Goal: Information Seeking & Learning: Learn about a topic

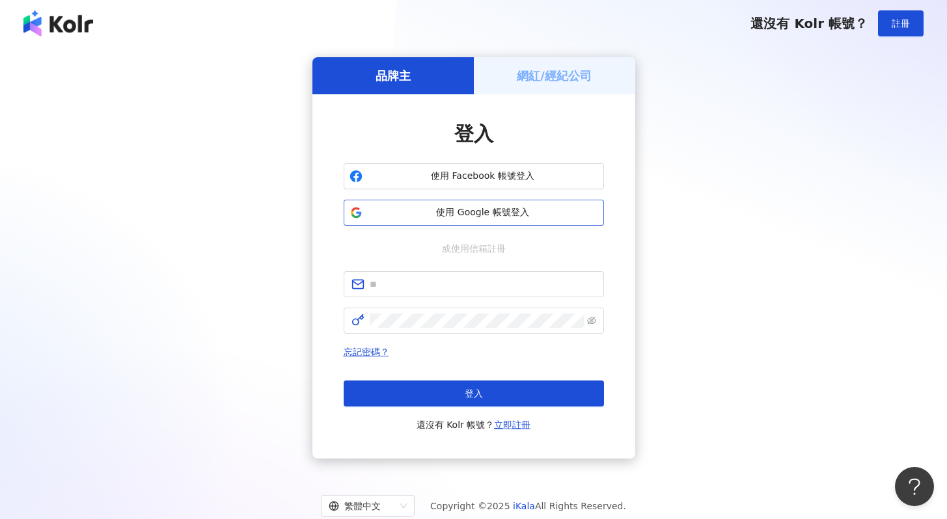
click at [497, 221] on button "使用 Google 帳號登入" at bounding box center [474, 213] width 260 height 26
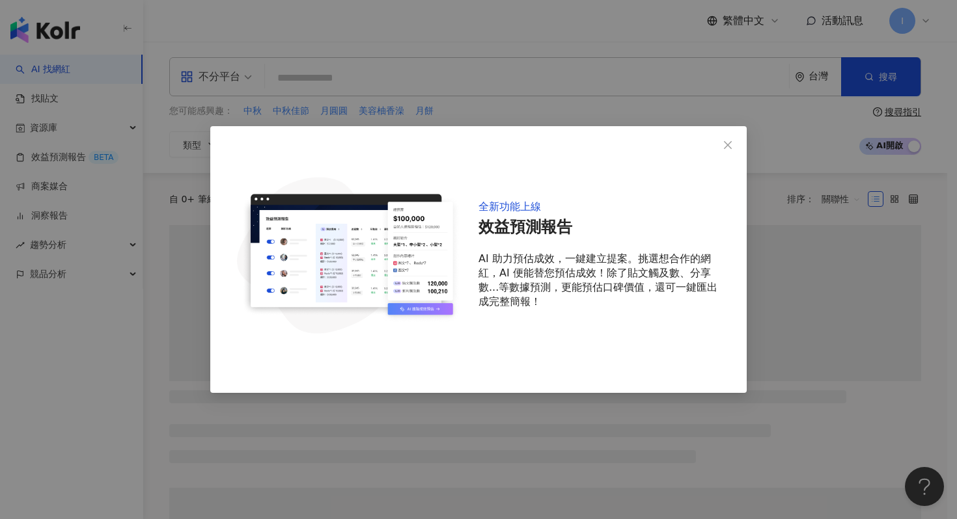
click at [730, 146] on icon "close" at bounding box center [727, 145] width 10 height 10
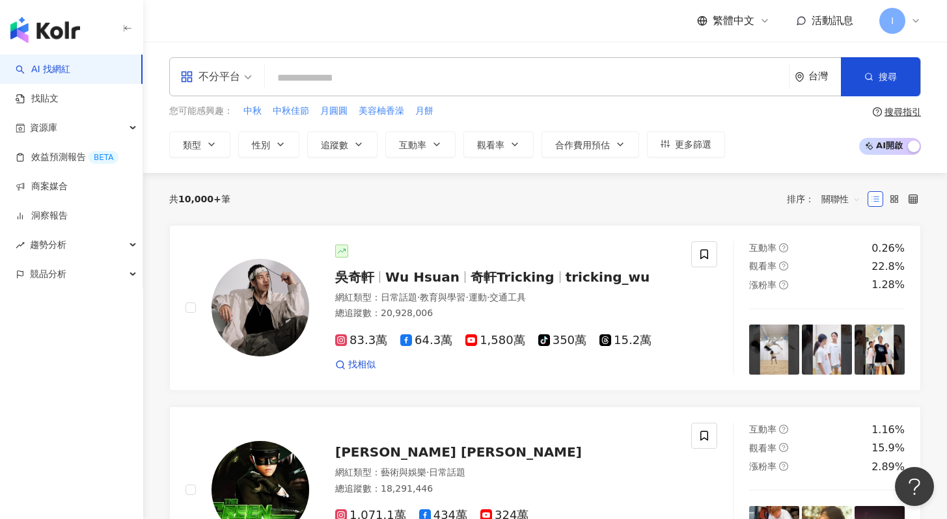
click at [389, 66] on input "search" at bounding box center [527, 78] width 514 height 25
paste input "*******"
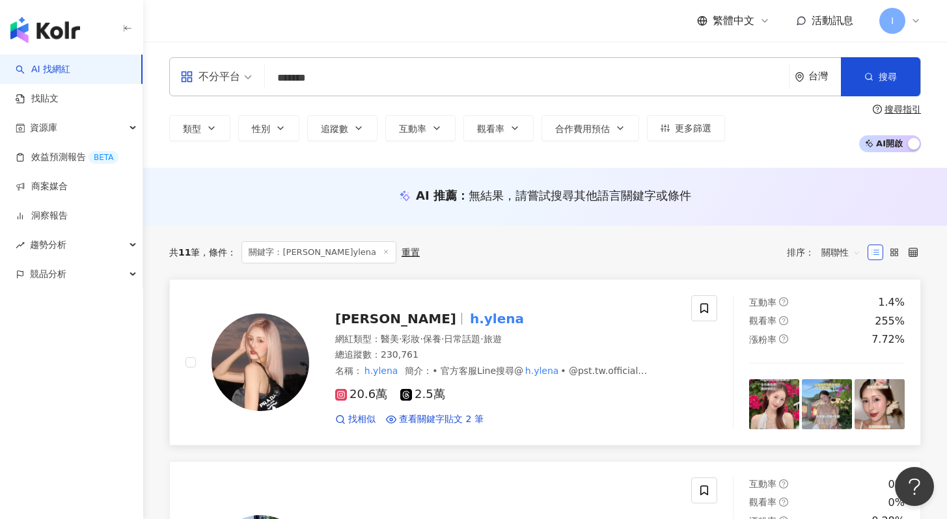
scroll to position [74, 0]
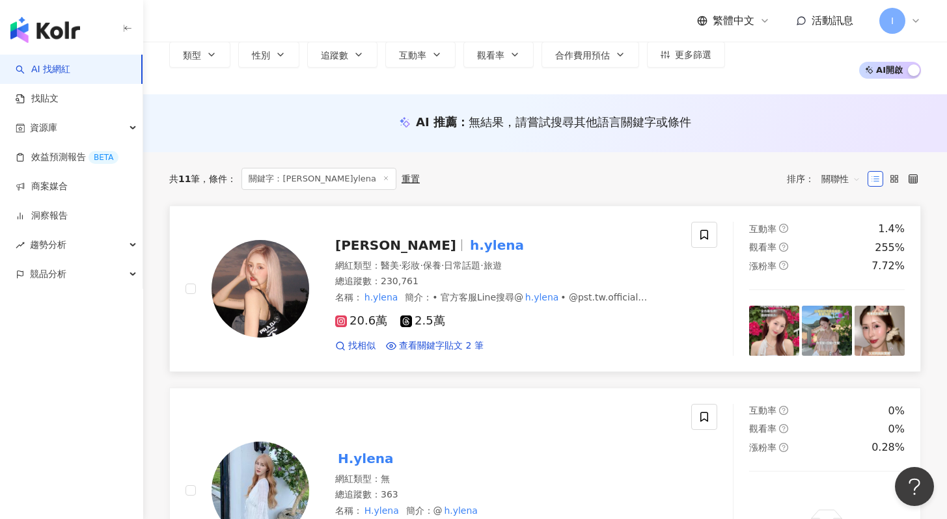
type input "*******"
click at [545, 342] on div "找相似 查看關鍵字貼文 2 筆" at bounding box center [505, 346] width 340 height 13
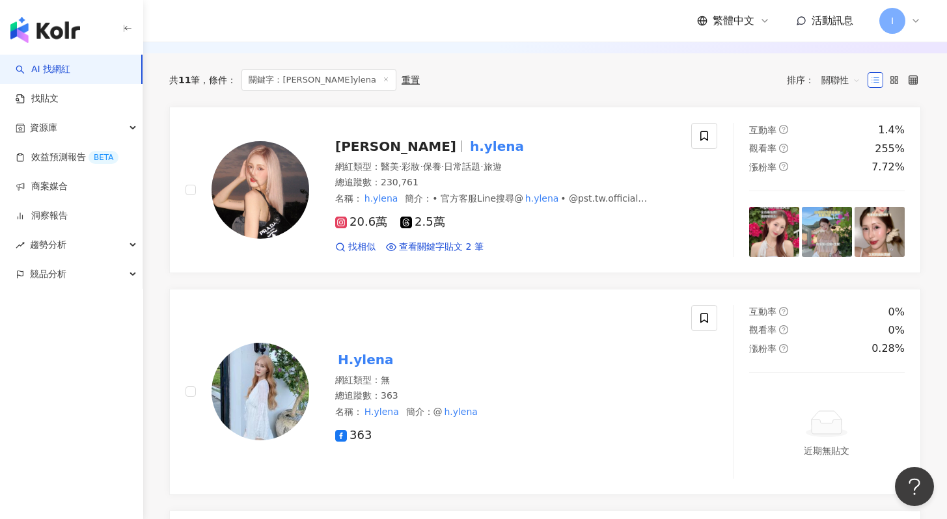
scroll to position [174, 0]
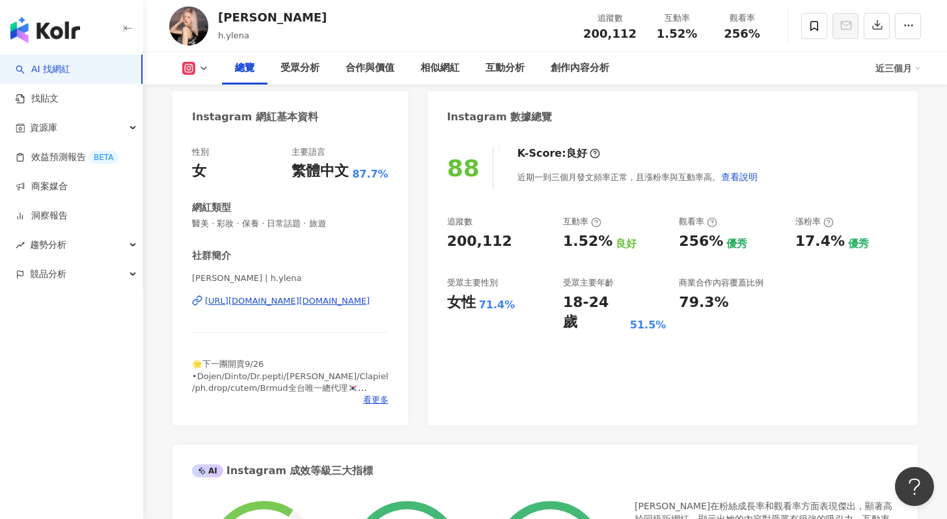
scroll to position [100, 0]
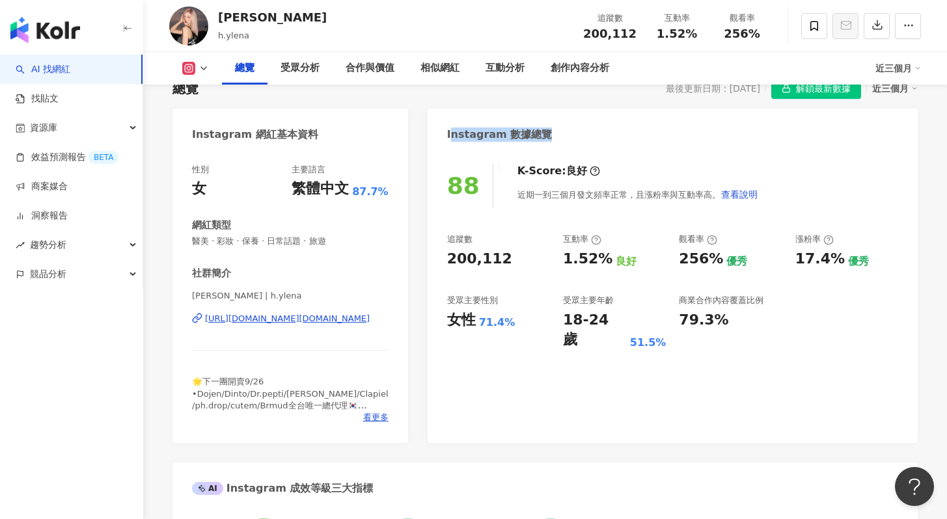
drag, startPoint x: 449, startPoint y: 130, endPoint x: 586, endPoint y: 139, distance: 137.7
click at [586, 139] on div "Instagram 數據總覽" at bounding box center [673, 130] width 490 height 42
drag, startPoint x: 580, startPoint y: 135, endPoint x: 439, endPoint y: 133, distance: 141.3
click at [439, 133] on div "Instagram 數據總覽" at bounding box center [673, 130] width 490 height 42
drag, startPoint x: 436, startPoint y: 132, endPoint x: 588, endPoint y: 135, distance: 152.3
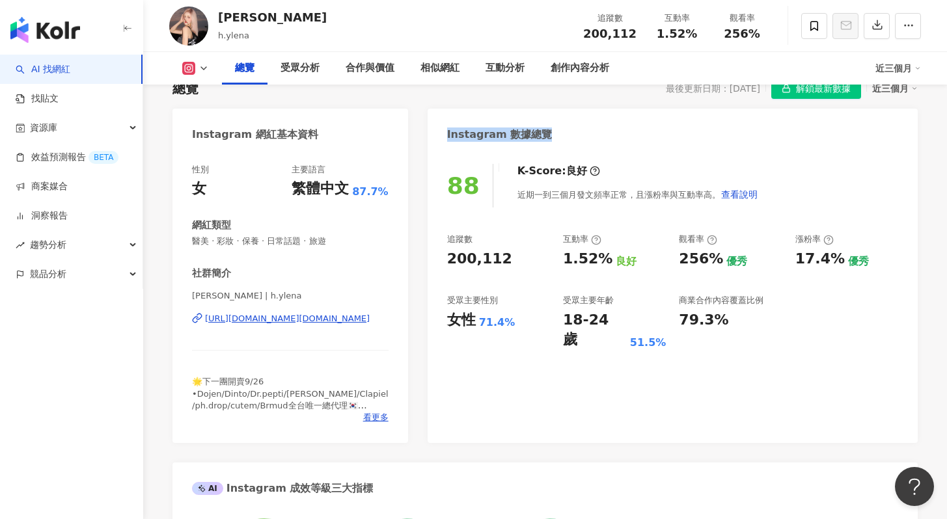
click at [588, 135] on div "Instagram 數據總覽" at bounding box center [673, 130] width 490 height 42
drag, startPoint x: 547, startPoint y: 133, endPoint x: 437, endPoint y: 133, distance: 110.0
click at [437, 133] on div "Instagram 數據總覽" at bounding box center [673, 130] width 490 height 42
drag, startPoint x: 437, startPoint y: 133, endPoint x: 581, endPoint y: 131, distance: 143.9
click at [581, 131] on div "Instagram 數據總覽" at bounding box center [673, 130] width 490 height 42
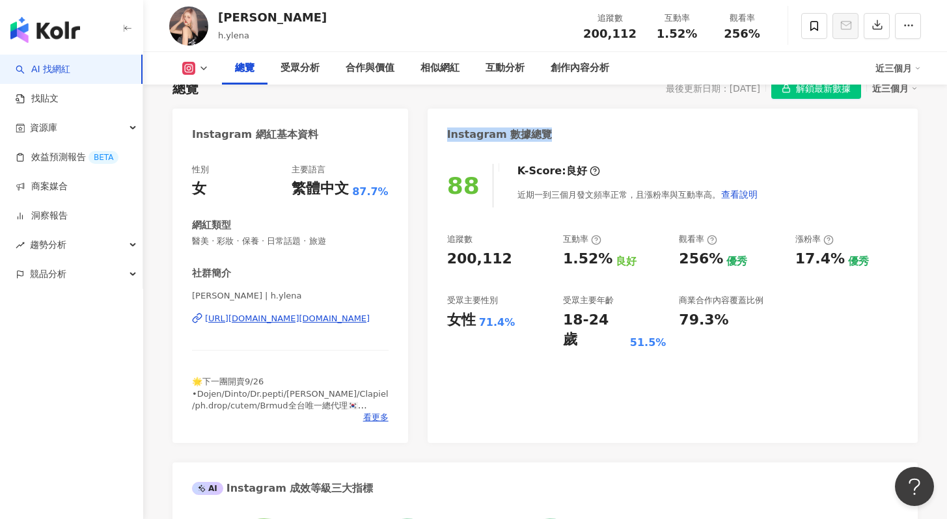
drag, startPoint x: 581, startPoint y: 131, endPoint x: 426, endPoint y: 132, distance: 154.9
click at [433, 132] on div "Instagram 數據總覽" at bounding box center [673, 130] width 490 height 42
drag, startPoint x: 422, startPoint y: 132, endPoint x: 575, endPoint y: 133, distance: 152.3
drag, startPoint x: 575, startPoint y: 133, endPoint x: 426, endPoint y: 131, distance: 149.1
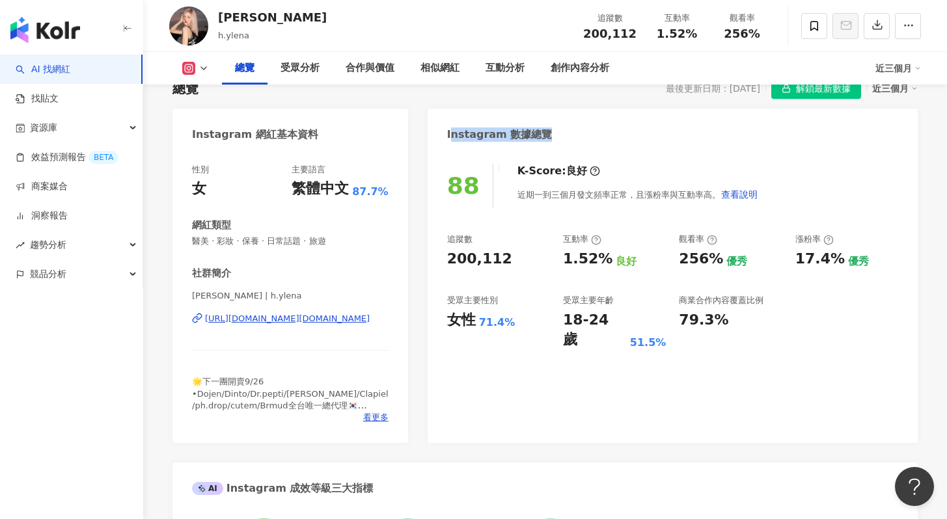
drag, startPoint x: 426, startPoint y: 131, endPoint x: 588, endPoint y: 132, distance: 162.1
drag, startPoint x: 588, startPoint y: 132, endPoint x: 416, endPoint y: 133, distance: 171.8
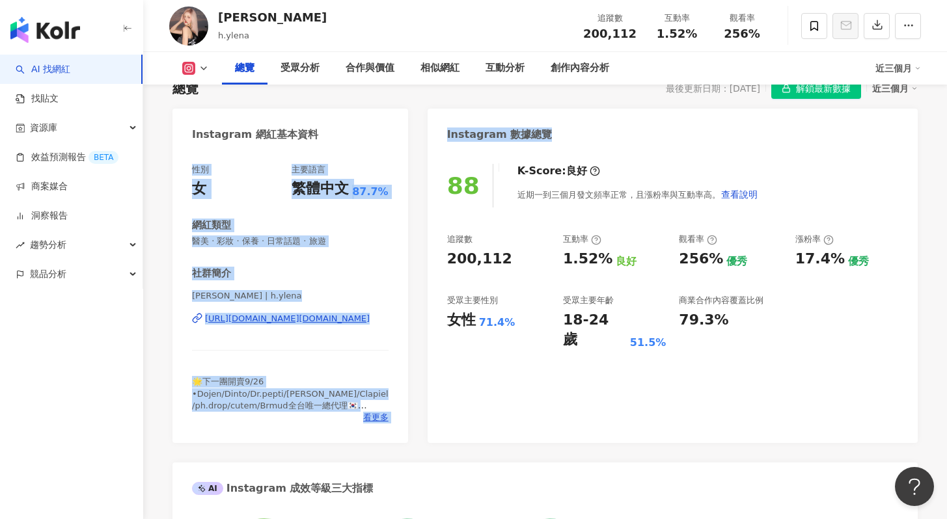
drag, startPoint x: 416, startPoint y: 133, endPoint x: 607, endPoint y: 141, distance: 190.9
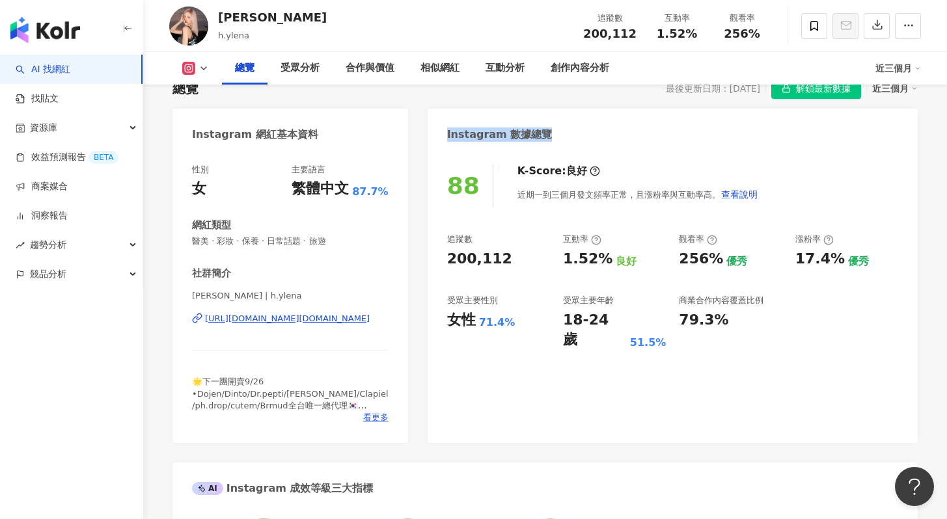
drag, startPoint x: 484, startPoint y: 122, endPoint x: 424, endPoint y: 123, distance: 59.9
drag, startPoint x: 530, startPoint y: 137, endPoint x: 568, endPoint y: 141, distance: 38.0
drag, startPoint x: 547, startPoint y: 143, endPoint x: 427, endPoint y: 143, distance: 120.4
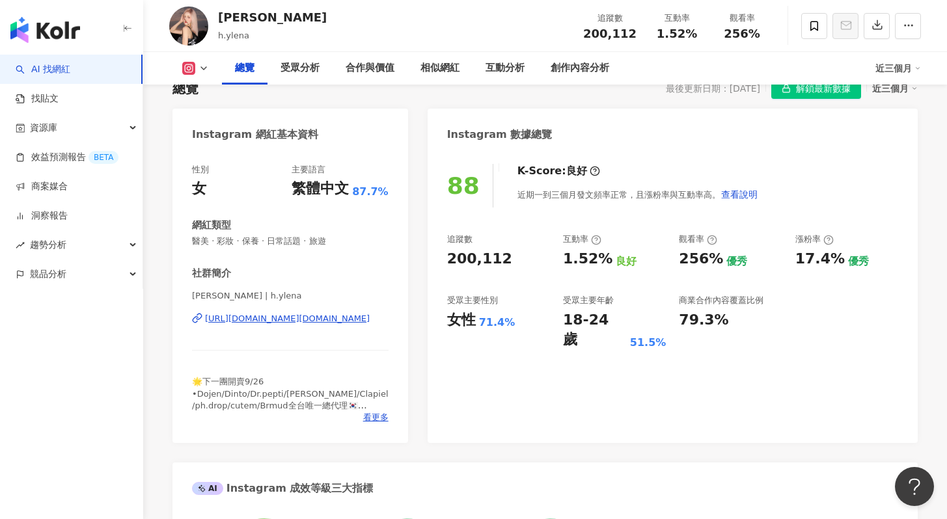
click at [429, 143] on div "Instagram 數據總覽" at bounding box center [673, 130] width 490 height 42
drag, startPoint x: 452, startPoint y: 126, endPoint x: 511, endPoint y: 131, distance: 58.9
click at [511, 131] on div "Instagram 數據總覽" at bounding box center [499, 135] width 105 height 20
drag, startPoint x: 555, startPoint y: 144, endPoint x: 480, endPoint y: 128, distance: 76.5
click at [480, 128] on div "Instagram 數據總覽" at bounding box center [673, 130] width 490 height 42
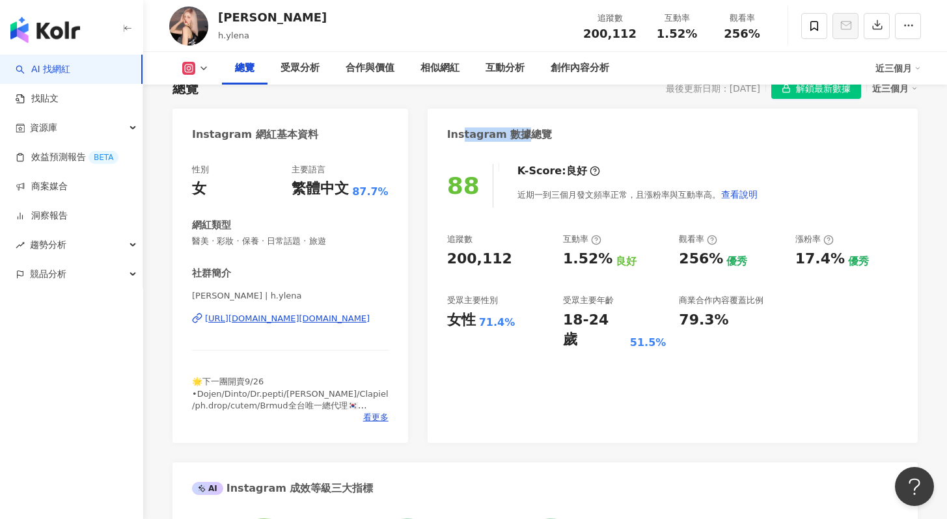
drag, startPoint x: 462, startPoint y: 138, endPoint x: 524, endPoint y: 138, distance: 61.8
click at [524, 138] on div "Instagram 數據總覽" at bounding box center [499, 135] width 105 height 14
drag, startPoint x: 518, startPoint y: 138, endPoint x: 463, endPoint y: 137, distance: 55.3
click at [463, 137] on div "Instagram 數據總覽" at bounding box center [499, 135] width 105 height 14
drag, startPoint x: 463, startPoint y: 137, endPoint x: 523, endPoint y: 136, distance: 59.9
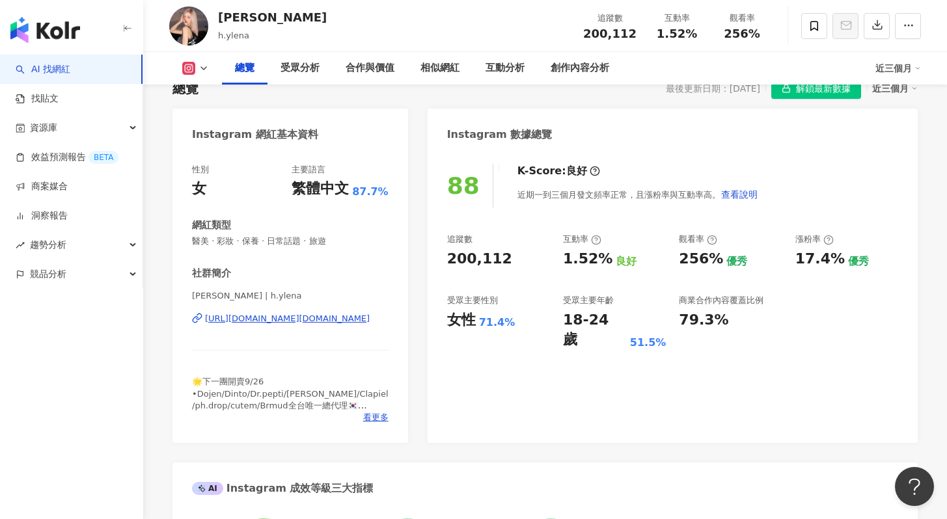
click at [523, 136] on div "Instagram 數據總覽" at bounding box center [499, 135] width 105 height 14
drag, startPoint x: 523, startPoint y: 136, endPoint x: 457, endPoint y: 135, distance: 65.8
click at [457, 135] on div "Instagram 數據總覽" at bounding box center [499, 135] width 105 height 14
drag, startPoint x: 457, startPoint y: 135, endPoint x: 523, endPoint y: 133, distance: 66.4
click at [523, 133] on div "Instagram 數據總覽" at bounding box center [499, 135] width 105 height 14
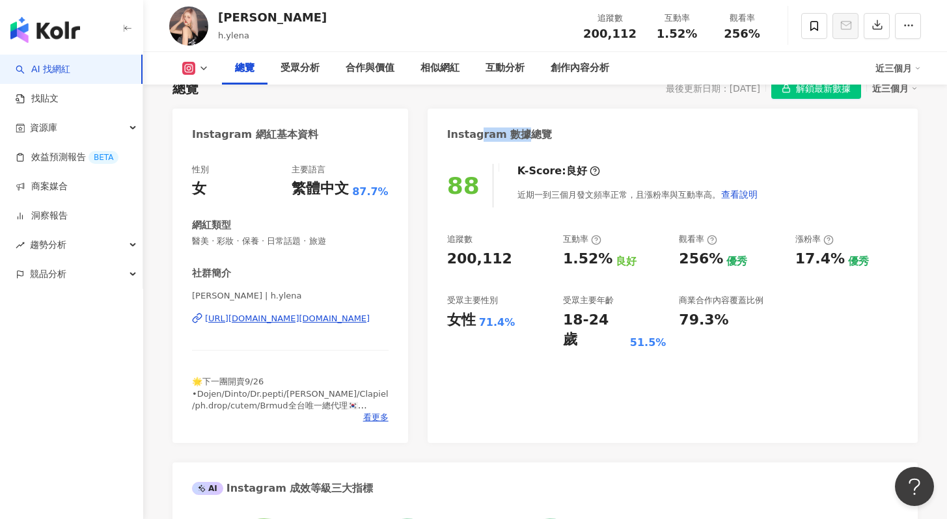
drag, startPoint x: 523, startPoint y: 133, endPoint x: 480, endPoint y: 135, distance: 43.7
click at [480, 135] on div "Instagram 數據總覽" at bounding box center [499, 135] width 105 height 14
drag, startPoint x: 480, startPoint y: 135, endPoint x: 516, endPoint y: 135, distance: 36.5
click at [516, 135] on div "Instagram 數據總覽" at bounding box center [499, 135] width 105 height 14
drag, startPoint x: 516, startPoint y: 135, endPoint x: 503, endPoint y: 135, distance: 13.0
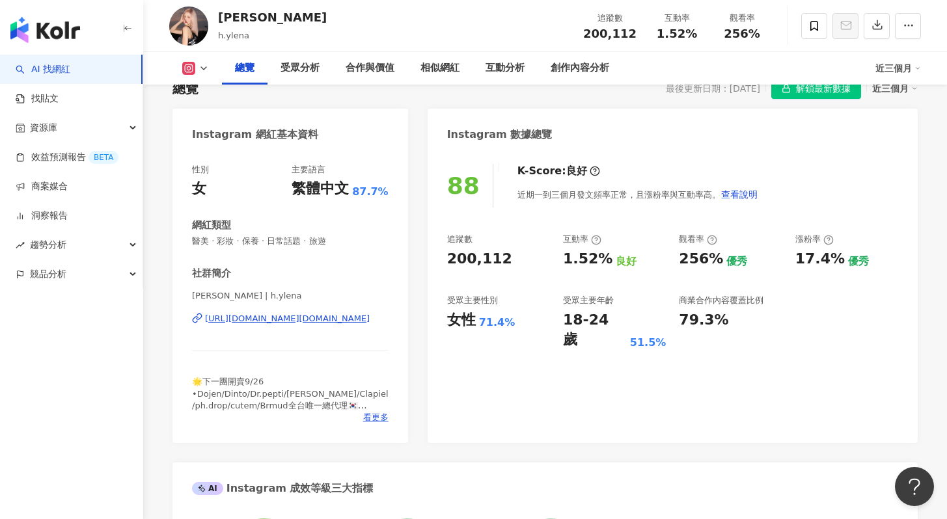
click at [506, 135] on div "Instagram 數據總覽" at bounding box center [499, 135] width 105 height 14
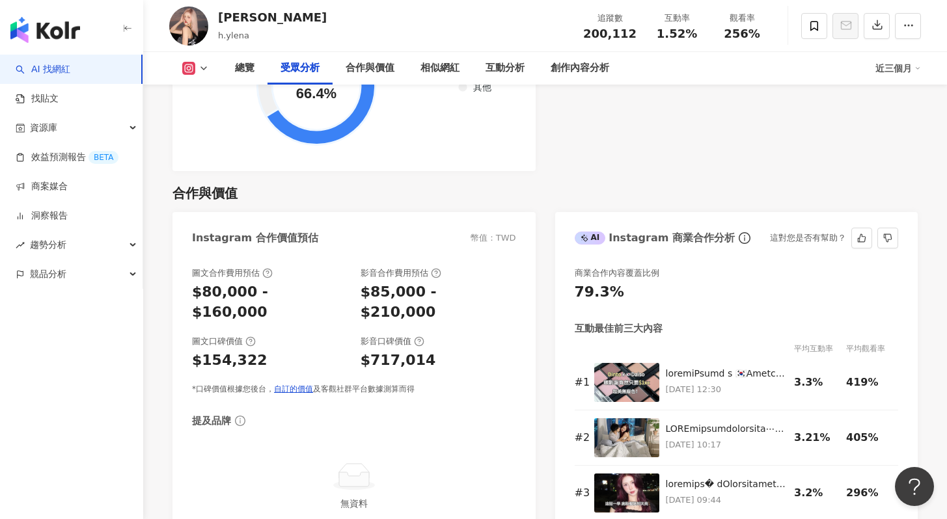
scroll to position [1689, 0]
click at [621, 269] on div "商業合作內容覆蓋比例 79.3%" at bounding box center [737, 285] width 324 height 35
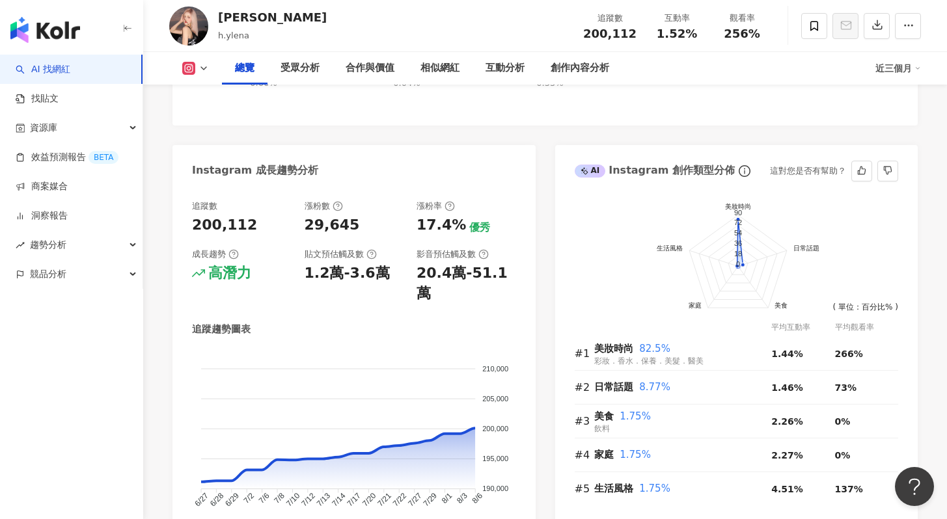
scroll to position [586, 0]
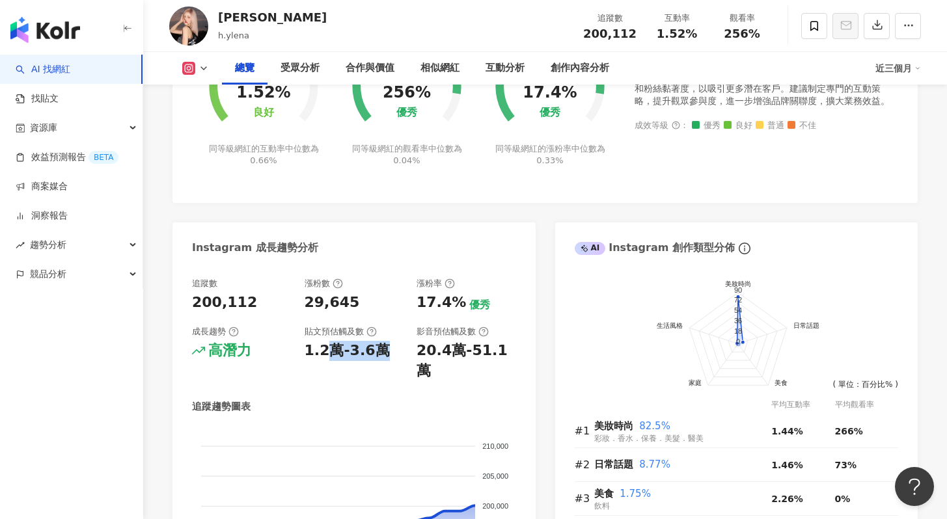
drag, startPoint x: 322, startPoint y: 346, endPoint x: 374, endPoint y: 351, distance: 52.3
click at [375, 351] on div "1.2萬-3.6萬" at bounding box center [347, 351] width 85 height 20
click at [364, 356] on div "1.2萬-3.6萬" at bounding box center [347, 351] width 85 height 20
drag, startPoint x: 351, startPoint y: 353, endPoint x: 295, endPoint y: 348, distance: 56.9
click at [295, 348] on div "追蹤數 200,112 漲粉數 29,645 漲粉率 17.4% 優秀 成長趨勢 高潛力 貼文預估觸及數 1.2萬-3.6萬 影音預估觸及數 20.4萬-51…" at bounding box center [354, 329] width 324 height 103
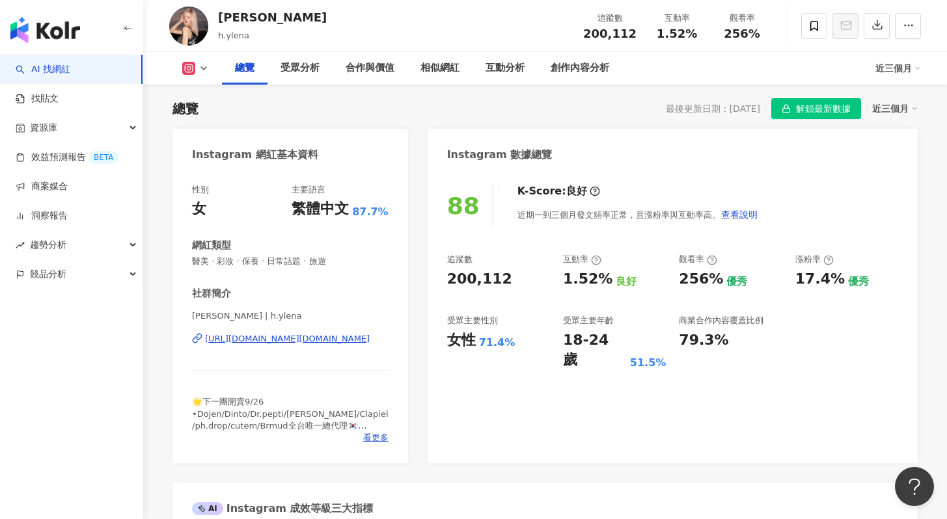
scroll to position [74, 0]
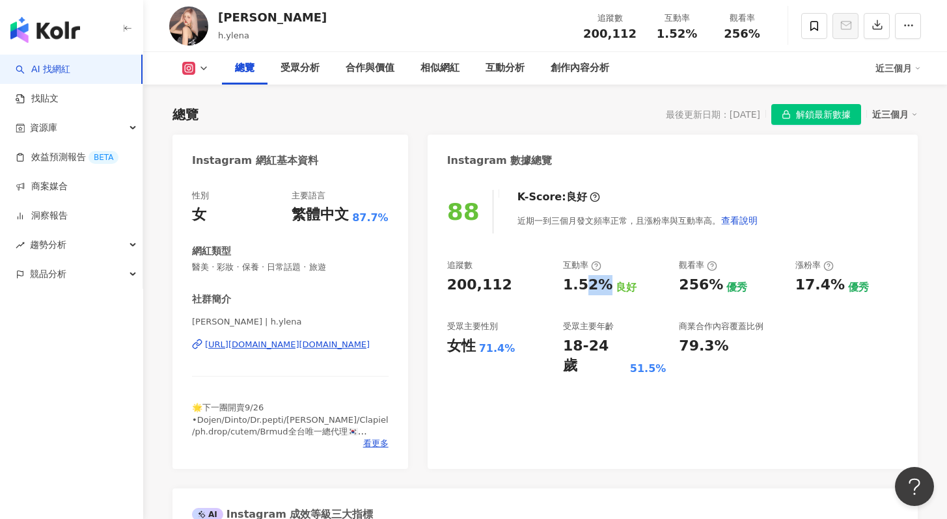
drag, startPoint x: 584, startPoint y: 288, endPoint x: 601, endPoint y: 288, distance: 16.9
click at [600, 288] on div "1.52%" at bounding box center [587, 285] width 49 height 20
drag, startPoint x: 620, startPoint y: 350, endPoint x: 571, endPoint y: 342, distance: 50.0
click at [571, 342] on div "18-24 歲 51.5%" at bounding box center [614, 357] width 103 height 40
drag, startPoint x: 709, startPoint y: 348, endPoint x: 735, endPoint y: 351, distance: 25.6
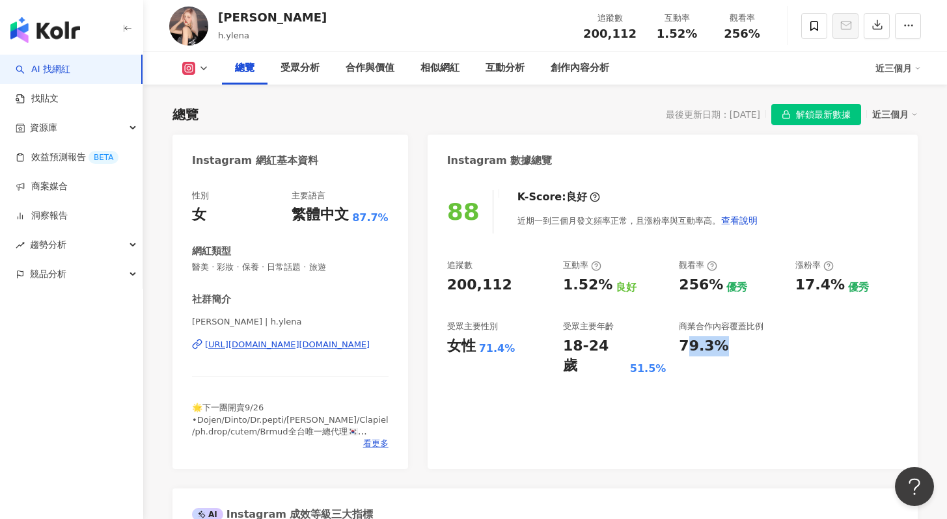
click at [735, 351] on div "79.3%" at bounding box center [730, 347] width 103 height 20
drag, startPoint x: 471, startPoint y: 342, endPoint x: 505, endPoint y: 344, distance: 34.6
click at [505, 344] on div "女性 71.4%" at bounding box center [498, 347] width 103 height 20
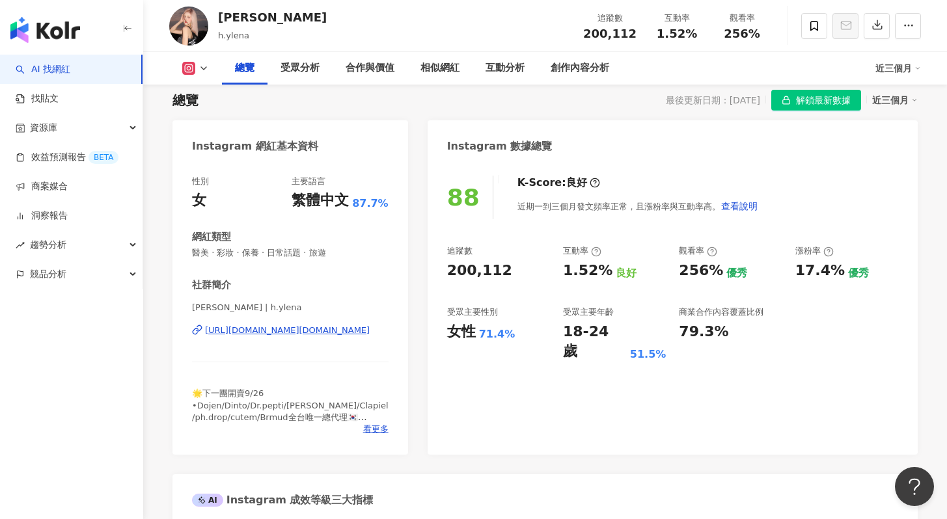
scroll to position [90, 0]
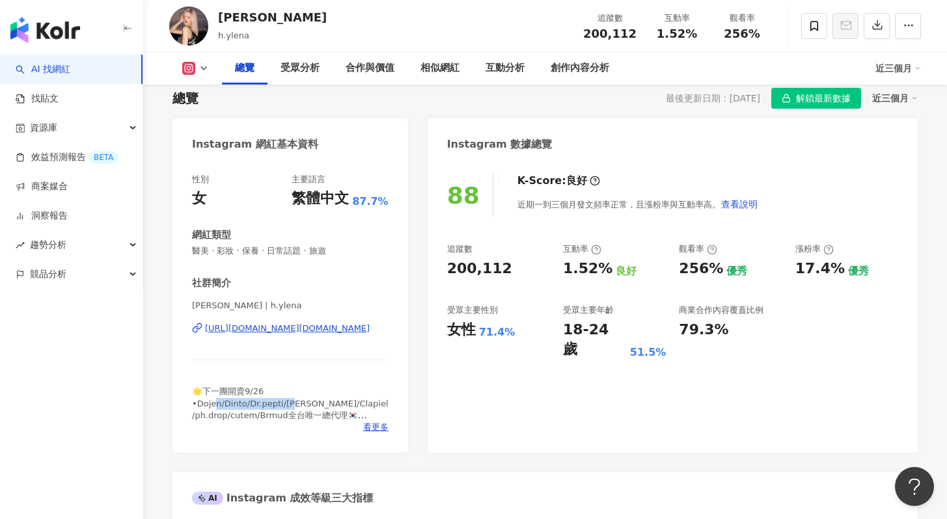
drag, startPoint x: 218, startPoint y: 404, endPoint x: 301, endPoint y: 409, distance: 82.8
click at [301, 409] on span "🌟下一團開賣9/26 •Dojen/Dinto/Dr.pepti/[PERSON_NAME]/Clapiel/ph.drop/cutem/Brmud全台唯一總…" at bounding box center [290, 421] width 197 height 69
drag, startPoint x: 295, startPoint y: 413, endPoint x: 239, endPoint y: 400, distance: 57.3
click at [239, 400] on span "🌟下一團開賣9/26 •Dojen/Dinto/Dr.pepti/[PERSON_NAME]/Clapiel/ph.drop/cutem/Brmud全台唯一總…" at bounding box center [290, 421] width 197 height 69
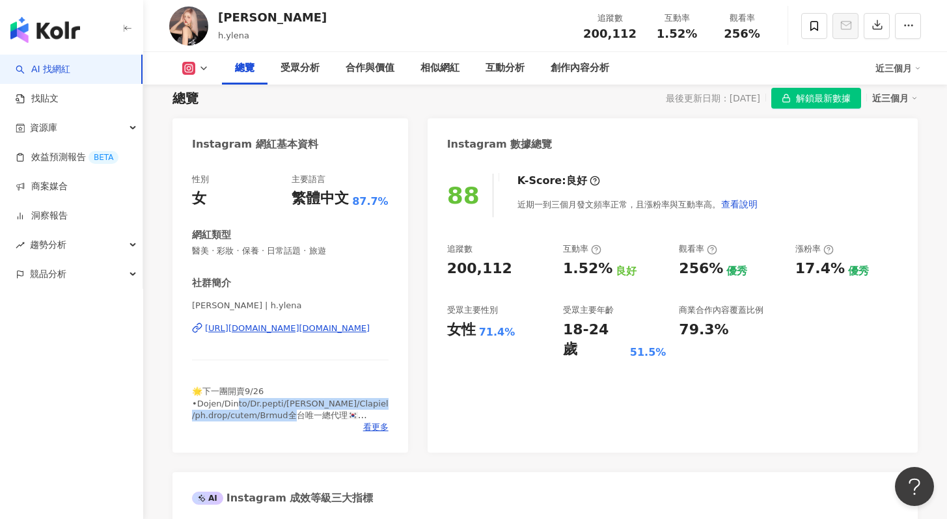
click at [239, 400] on span "🌟下一團開賣9/26 •Dojen/Dinto/Dr.pepti/[PERSON_NAME]/Clapiel/ph.drop/cutem/Brmud全台唯一總…" at bounding box center [290, 421] width 197 height 69
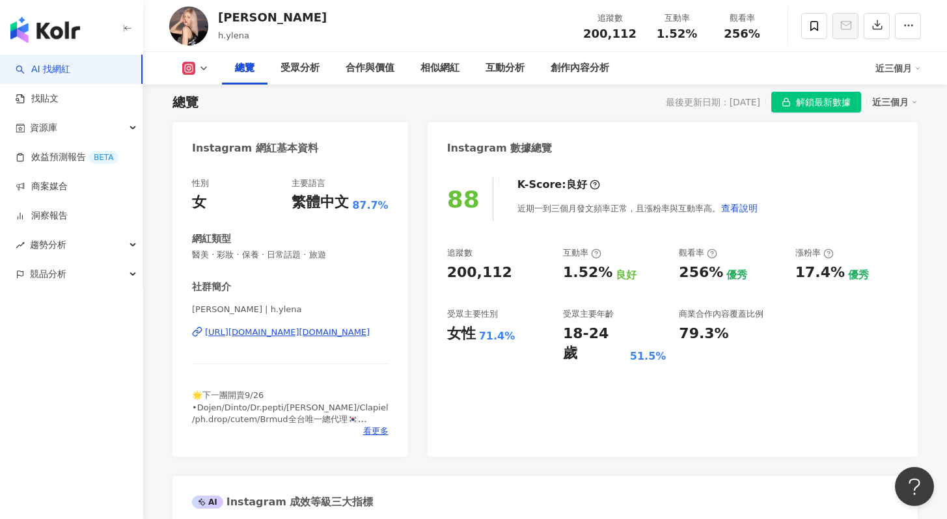
scroll to position [82, 0]
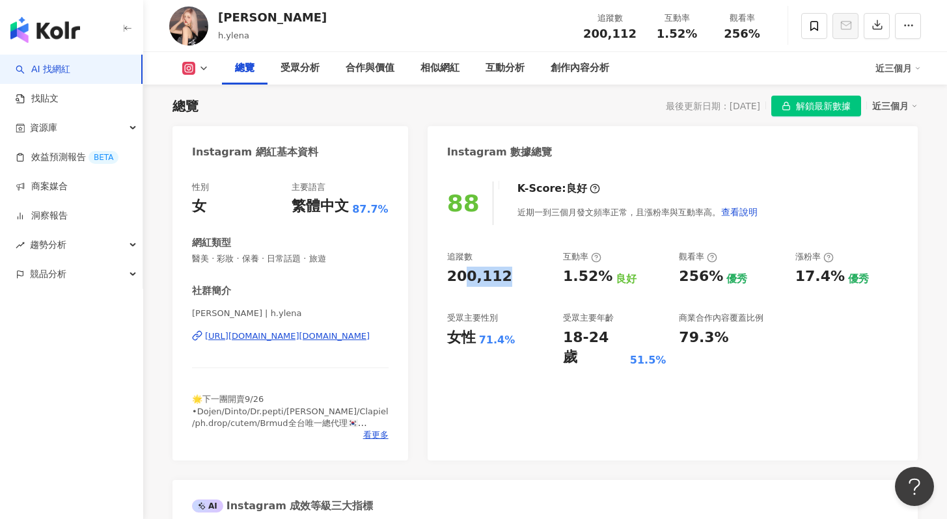
drag, startPoint x: 471, startPoint y: 279, endPoint x: 502, endPoint y: 277, distance: 30.6
click at [502, 277] on div "200,112" at bounding box center [498, 277] width 103 height 20
drag, startPoint x: 532, startPoint y: 213, endPoint x: 590, endPoint y: 212, distance: 57.9
click at [590, 212] on div "近期一到三個月發文頻率正常，且漲粉率與互動率高。 查看說明" at bounding box center [637, 212] width 241 height 26
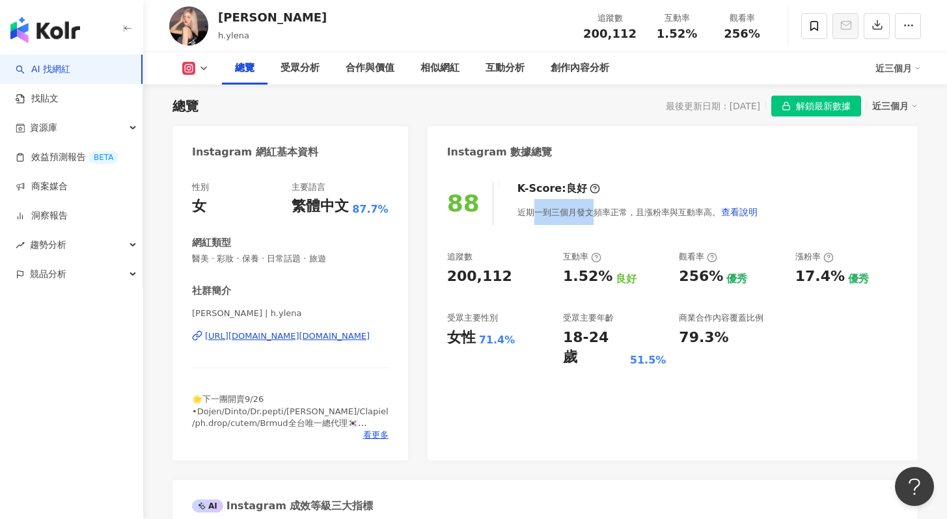
click at [590, 212] on div "近期一到三個月發文頻率正常，且漲粉率與互動率高。 查看說明" at bounding box center [637, 212] width 241 height 26
drag, startPoint x: 618, startPoint y: 211, endPoint x: 564, endPoint y: 211, distance: 53.4
click at [569, 212] on div "近期一到三個月發文頻率正常，且漲粉率與互動率高。 查看說明" at bounding box center [637, 212] width 241 height 26
click at [564, 211] on div "近期一到三個月發文頻率正常，且漲粉率與互動率高。 查看說明" at bounding box center [637, 212] width 241 height 26
click at [379, 432] on span "看更多" at bounding box center [375, 436] width 25 height 12
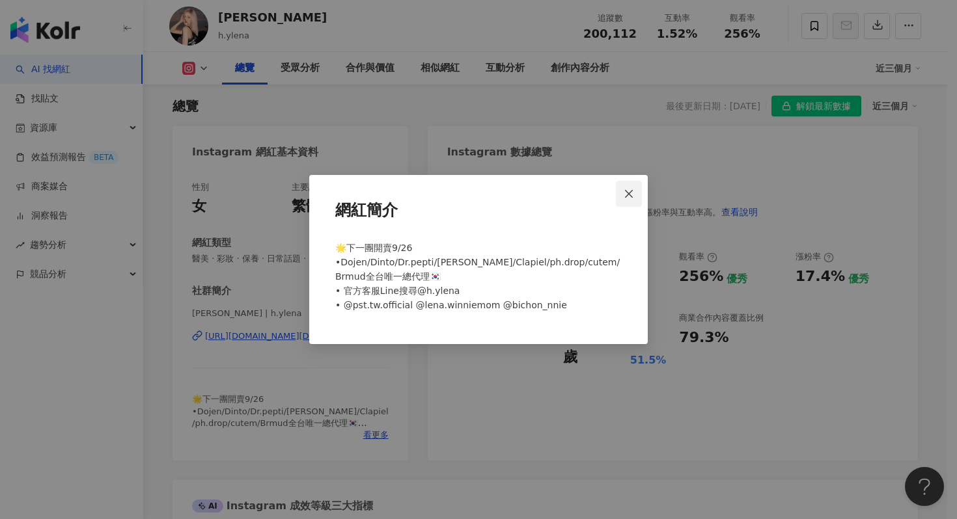
click at [629, 192] on icon "close" at bounding box center [629, 194] width 10 height 10
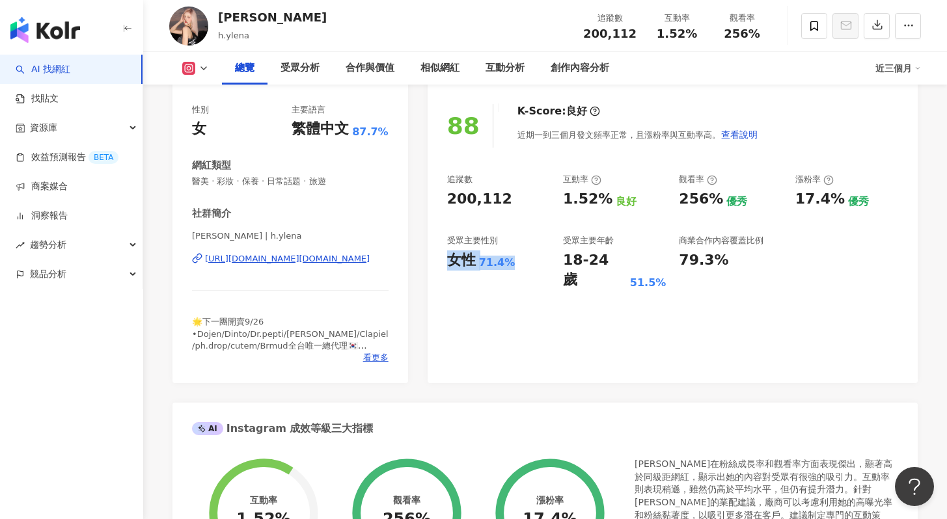
drag, startPoint x: 478, startPoint y: 249, endPoint x: 531, endPoint y: 268, distance: 56.6
click at [531, 268] on div "受眾主要性別 女性 71.4%" at bounding box center [498, 262] width 103 height 55
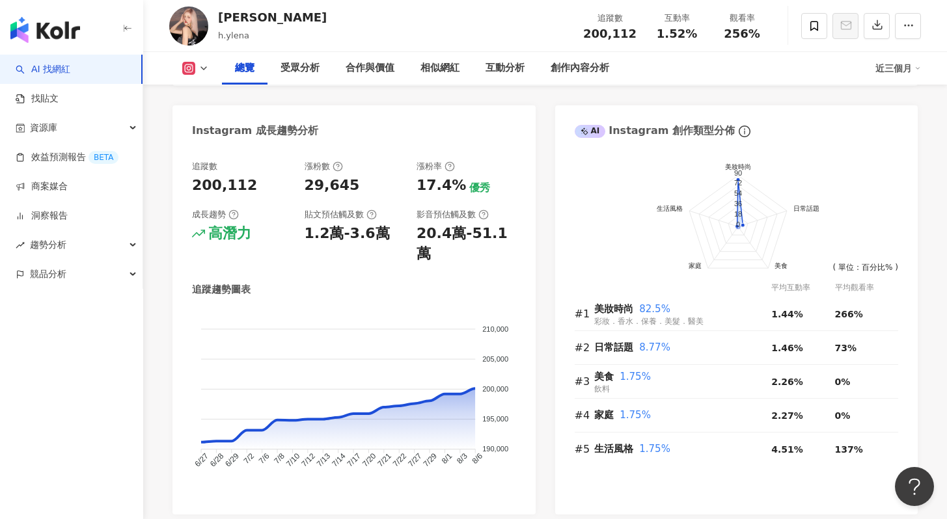
scroll to position [705, 0]
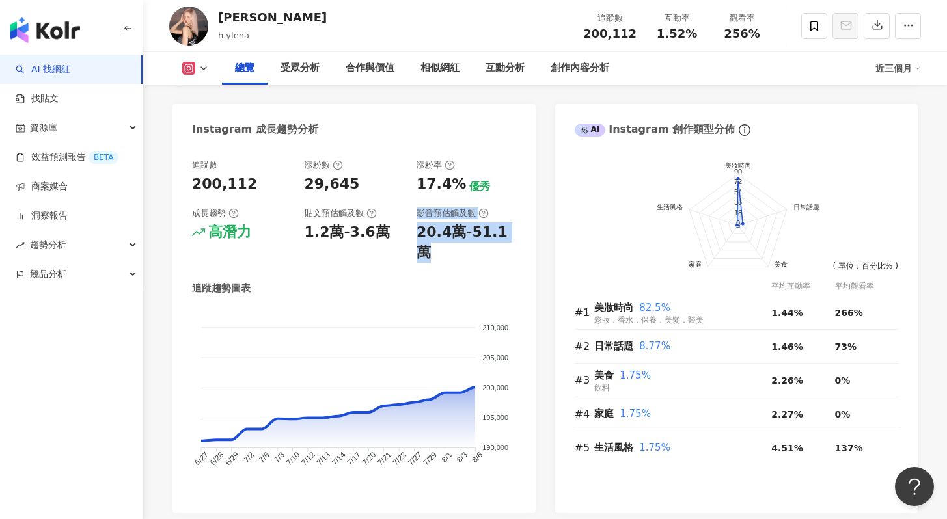
drag, startPoint x: 492, startPoint y: 246, endPoint x: 408, endPoint y: 230, distance: 85.5
click at [408, 230] on div "追蹤數 200,112 漲粉數 29,645 漲粉率 17.4% 優秀 成長趨勢 高潛力 貼文預估觸及數 1.2萬-3.6萬 影音預估觸及數 20.4萬-51…" at bounding box center [354, 326] width 324 height 335
click at [487, 229] on div "20.4萬-51.1萬" at bounding box center [467, 243] width 100 height 40
drag, startPoint x: 461, startPoint y: 229, endPoint x: 415, endPoint y: 229, distance: 46.2
click at [417, 229] on div "20.4萬-51.1萬" at bounding box center [467, 243] width 100 height 40
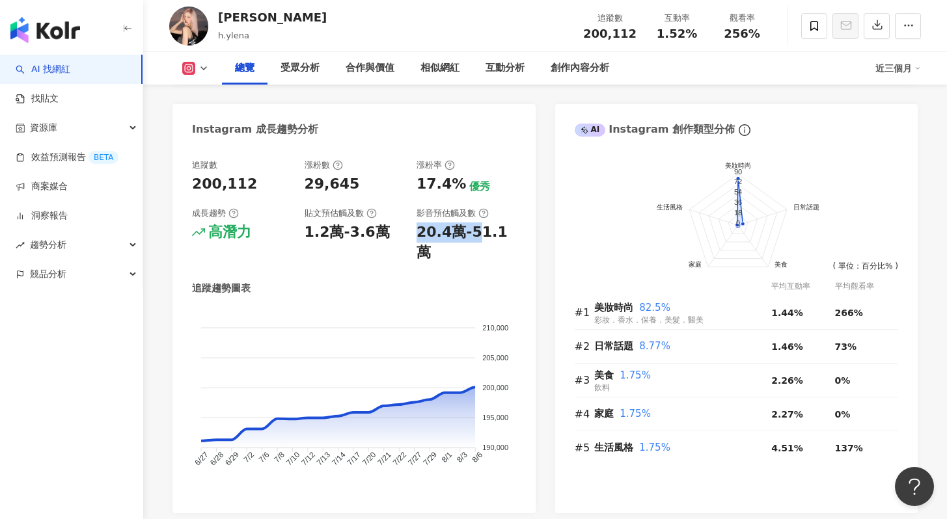
drag, startPoint x: 415, startPoint y: 229, endPoint x: 487, endPoint y: 228, distance: 71.6
click at [487, 228] on div "追蹤數 200,112 漲粉數 29,645 漲粉率 17.4% 優秀 成長趨勢 高潛力 貼文預估觸及數 1.2萬-3.6萬 影音預估觸及數 20.4萬-51…" at bounding box center [354, 210] width 324 height 103
click at [487, 228] on div "20.4萬-51.1萬" at bounding box center [467, 243] width 100 height 40
drag, startPoint x: 456, startPoint y: 183, endPoint x: 422, endPoint y: 182, distance: 33.9
click at [422, 182] on div "17.4% 優秀" at bounding box center [467, 184] width 100 height 20
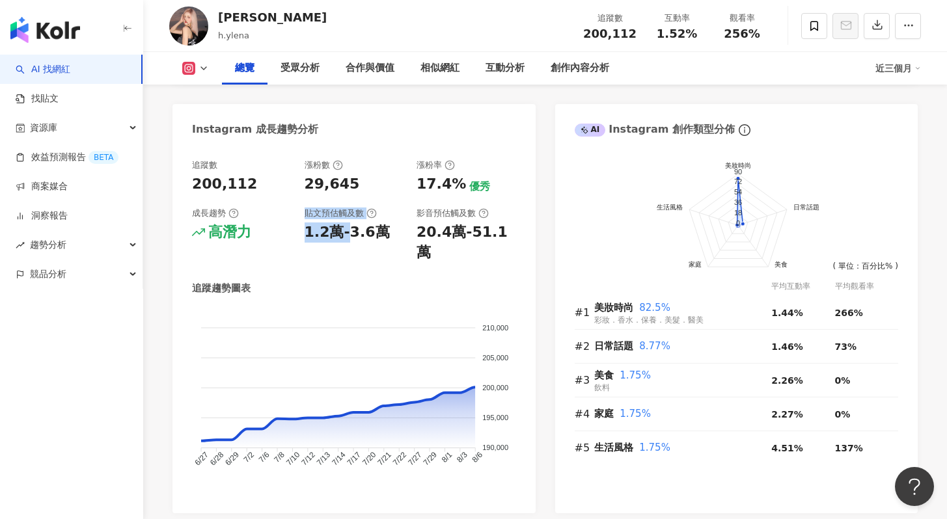
drag, startPoint x: 297, startPoint y: 226, endPoint x: 360, endPoint y: 227, distance: 63.2
click at [360, 227] on div "追蹤數 200,112 漲粉數 29,645 漲粉率 17.4% 優秀 成長趨勢 高潛力 貼文預估觸及數 1.2萬-3.6萬 影音預估觸及數 20.4萬-51…" at bounding box center [354, 210] width 324 height 103
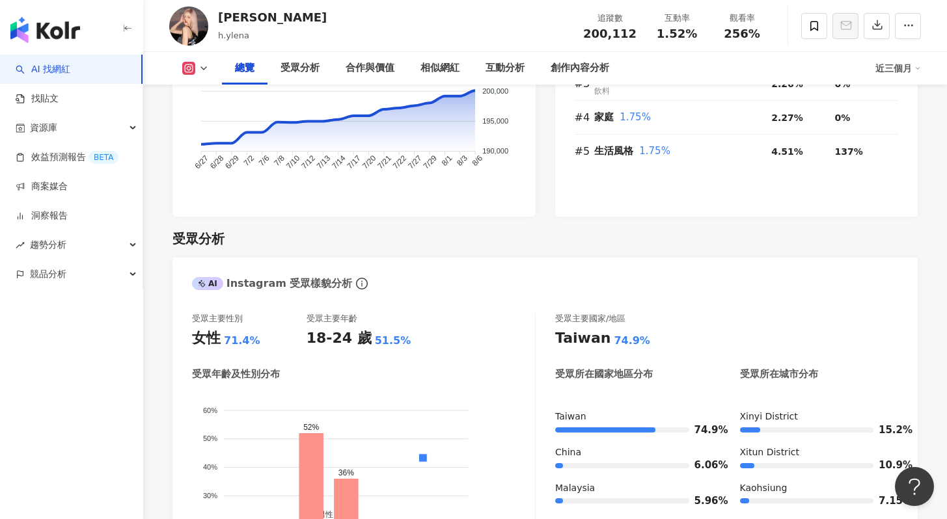
scroll to position [1112, 0]
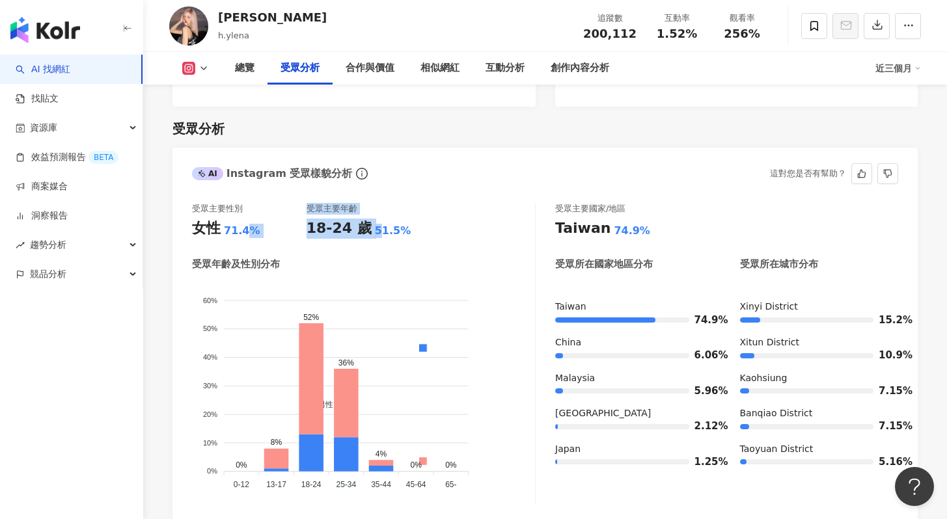
drag, startPoint x: 248, startPoint y: 212, endPoint x: 383, endPoint y: 206, distance: 135.5
click at [383, 206] on div "受眾主要性別 女性 71.4% 受眾主要年齡 18-24 歲 51.5%" at bounding box center [363, 220] width 343 height 35
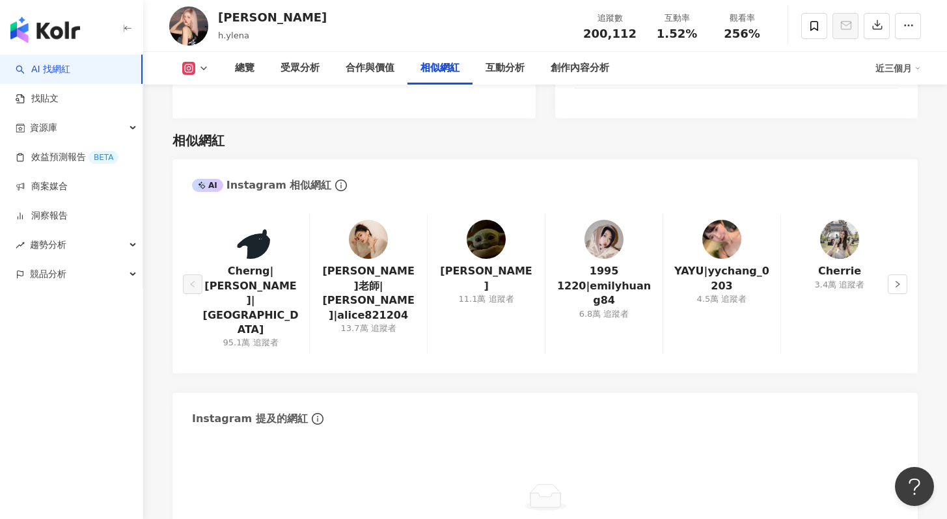
scroll to position [2125, 0]
